Goal: Task Accomplishment & Management: Complete application form

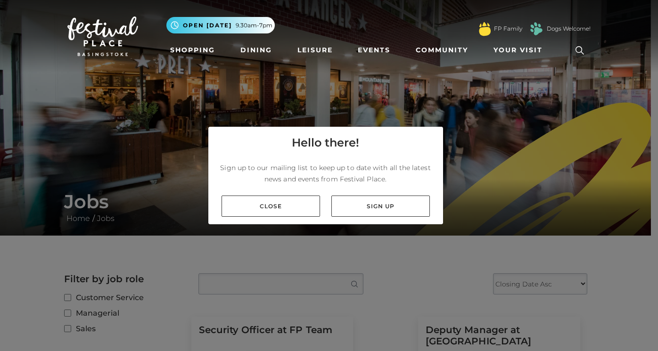
click at [253, 199] on link "Close" at bounding box center [270, 206] width 98 height 21
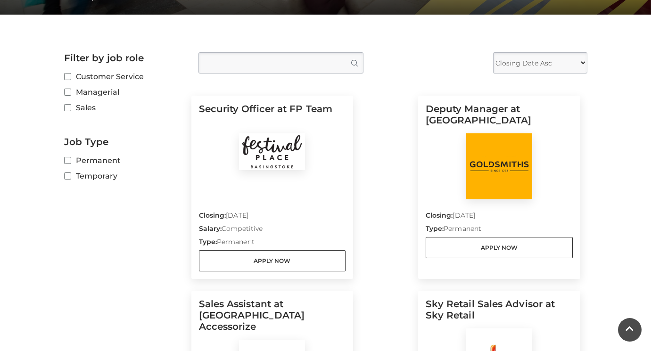
scroll to position [283, 0]
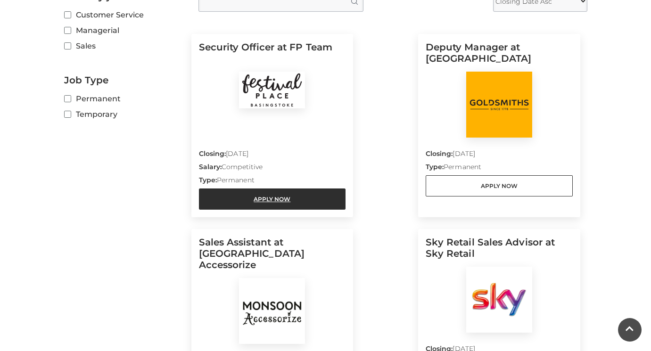
click at [259, 197] on link "Apply Now" at bounding box center [272, 198] width 147 height 21
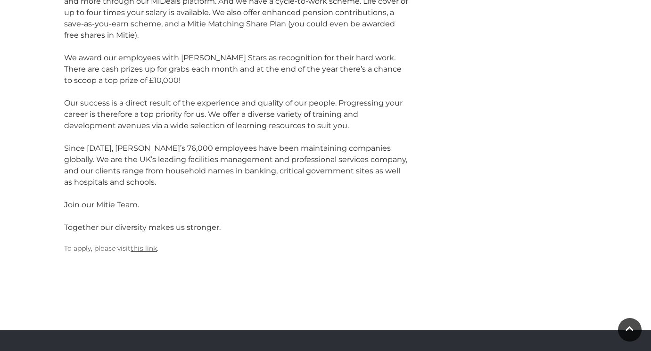
scroll to position [1272, 0]
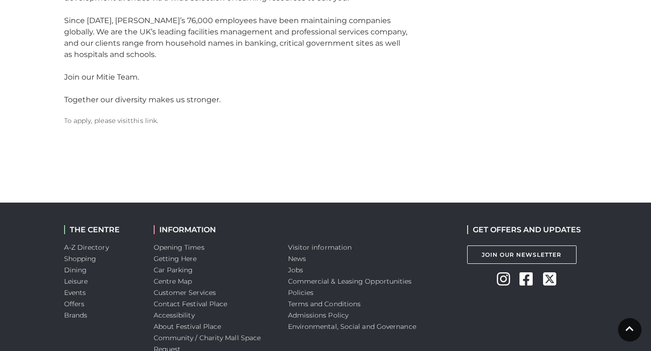
click at [153, 116] on link "this link" at bounding box center [144, 120] width 26 height 8
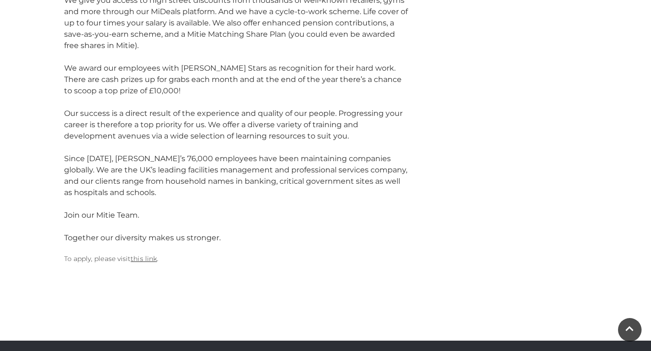
scroll to position [1131, 0]
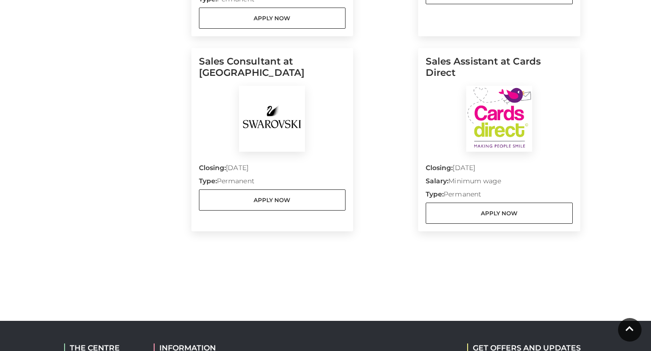
scroll to position [1084, 0]
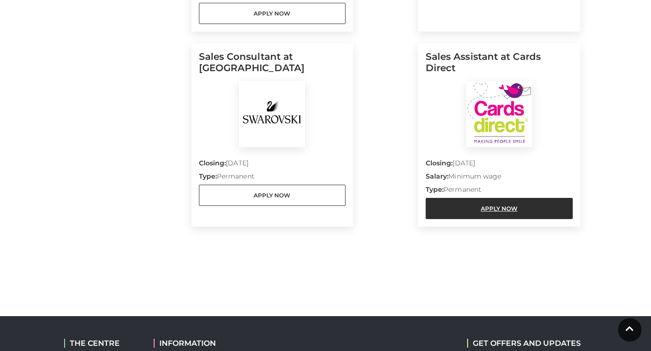
click at [475, 214] on link "Apply Now" at bounding box center [499, 208] width 147 height 21
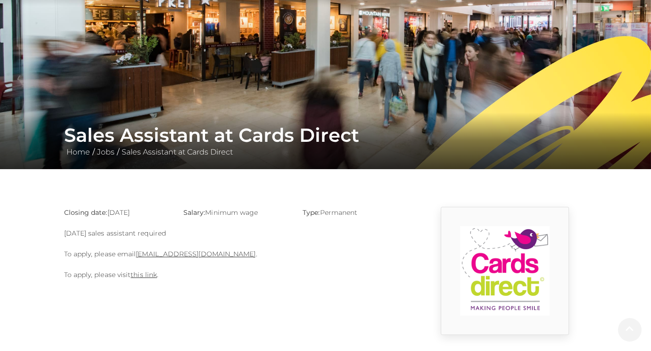
scroll to position [188, 0]
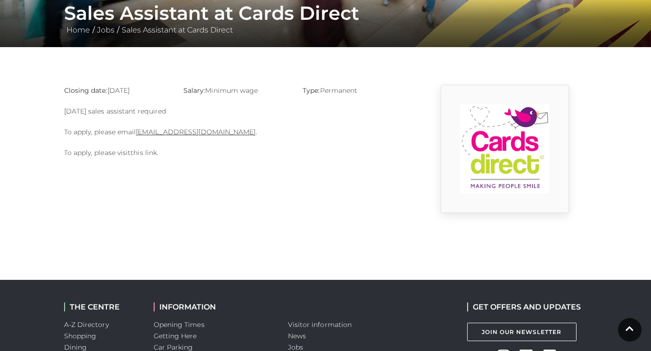
click at [147, 155] on link "this link" at bounding box center [144, 152] width 26 height 8
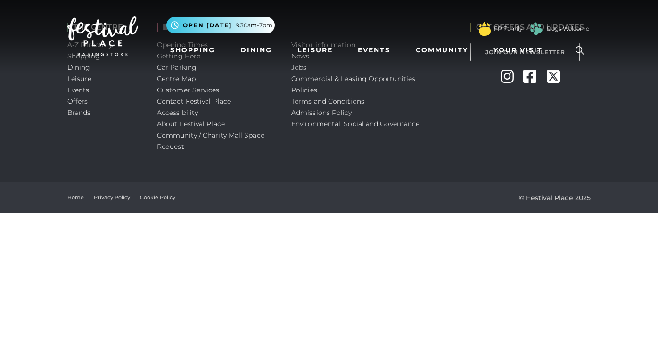
click at [271, 213] on html "Skip to Navigation Skip to Content Toggle navigation .st5{fill:none;stroke:#FFF…" at bounding box center [329, 106] width 658 height 213
drag, startPoint x: 234, startPoint y: 198, endPoint x: 205, endPoint y: 134, distance: 70.4
click at [228, 199] on div "Home Privacy Policy Cookie Policy" at bounding box center [194, 198] width 269 height 8
click at [441, 182] on div "Visitor information News Jobs Commercial & Leasing Opportunities Policies Terms…" at bounding box center [373, 91] width 179 height 182
click at [249, 23] on span "9.30am-7pm" at bounding box center [254, 25] width 37 height 8
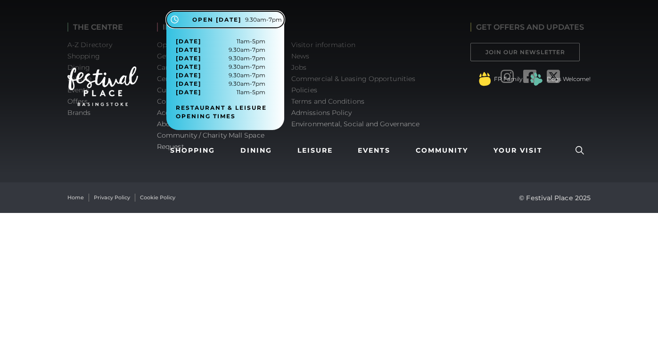
click at [249, 23] on span "9.30am-7pm" at bounding box center [263, 20] width 37 height 8
